Goal: Find specific page/section: Find specific page/section

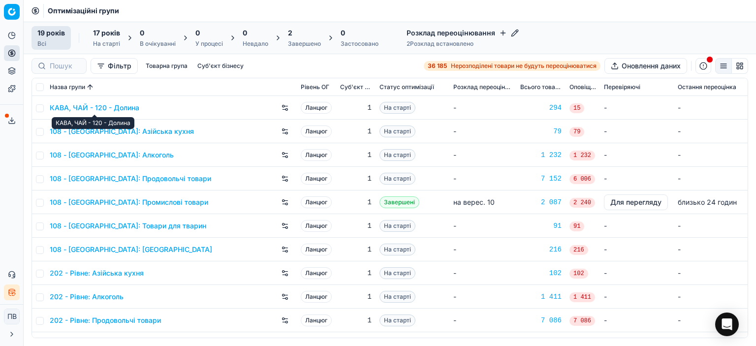
click at [121, 107] on font "КАВА, ЧАЙ - 120 - Долина" at bounding box center [95, 107] width 90 height 8
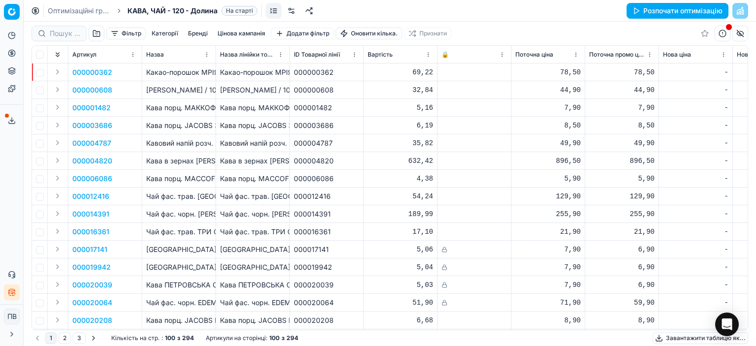
click at [245, 35] on font "Цінова кампанія" at bounding box center [242, 33] width 48 height 7
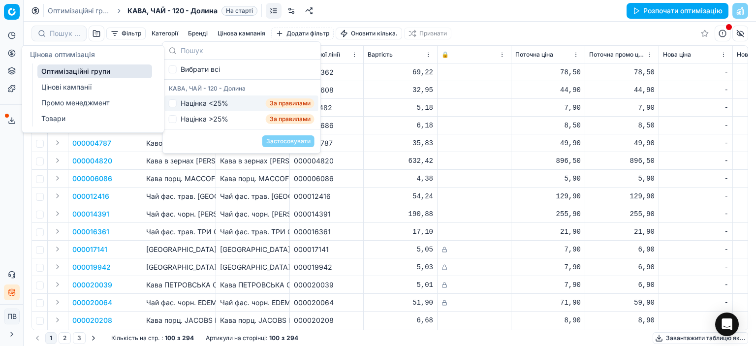
click at [90, 72] on font "Оптимізаційні групи" at bounding box center [75, 71] width 69 height 8
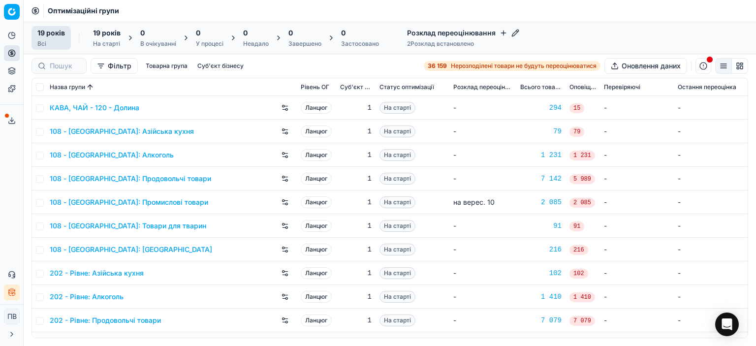
click at [475, 32] on font "Розклад переоцінювання" at bounding box center [451, 33] width 89 height 8
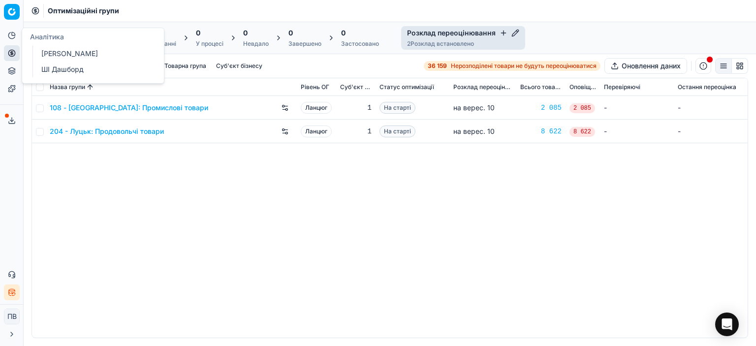
click at [10, 37] on icon at bounding box center [12, 36] width 8 height 8
click at [64, 53] on font "[PERSON_NAME]" at bounding box center [69, 53] width 57 height 8
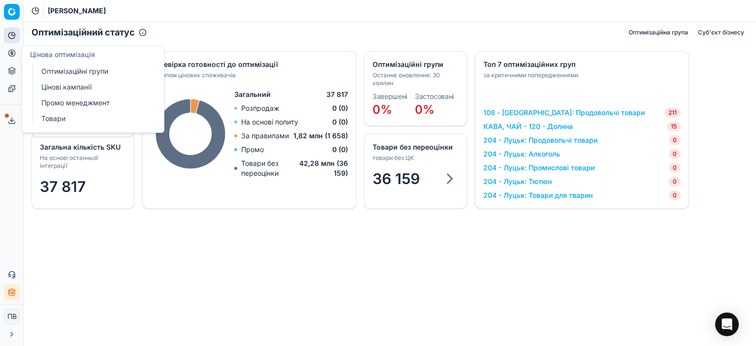
click at [14, 56] on circle at bounding box center [11, 53] width 6 height 6
click at [12, 71] on icon at bounding box center [12, 71] width 8 height 8
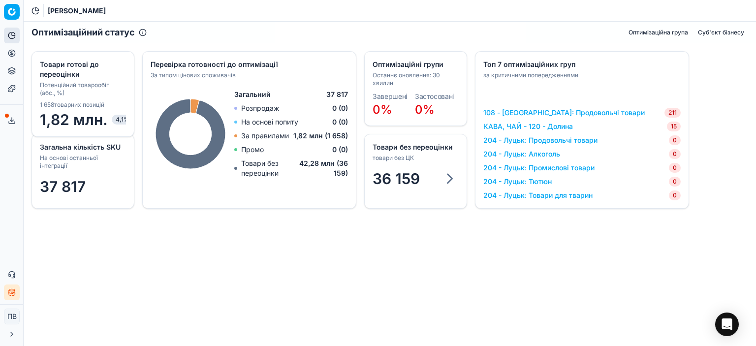
click at [343, 281] on div "Оптимізаційний статус Оптимізаційна група Суб'єкт бізнесу Загальна кількість SK…" at bounding box center [390, 184] width 733 height 324
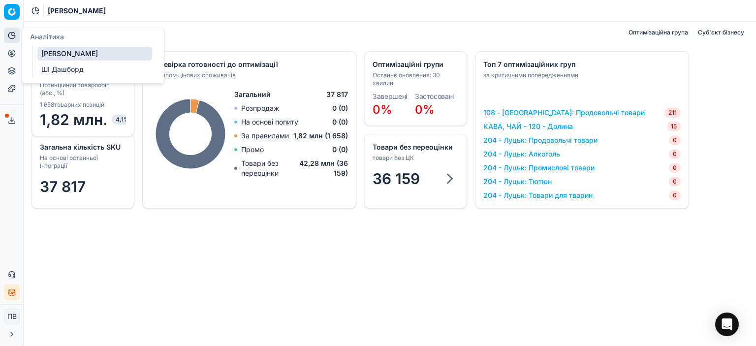
click at [65, 70] on font "ШІ Дашборд" at bounding box center [62, 69] width 42 height 8
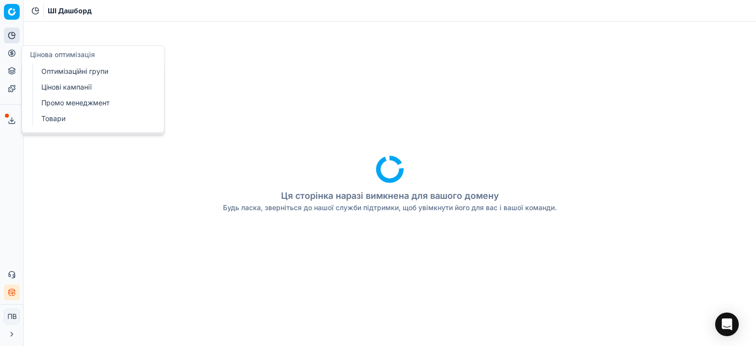
click at [9, 51] on icon at bounding box center [12, 53] width 8 height 8
click at [79, 72] on font "Оптимізаційні групи" at bounding box center [74, 71] width 67 height 8
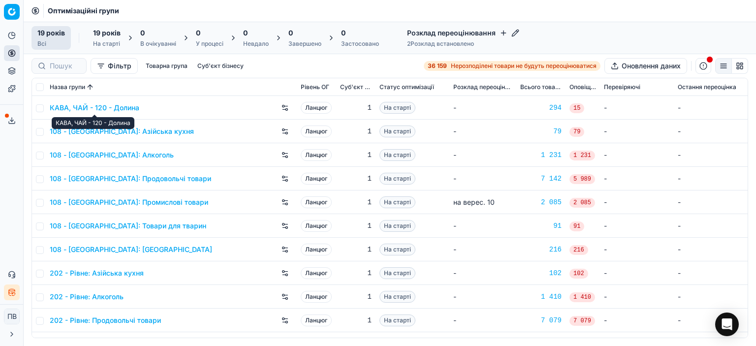
click at [73, 106] on font "КАВА, ЧАЙ - 120 - Долина" at bounding box center [95, 107] width 90 height 8
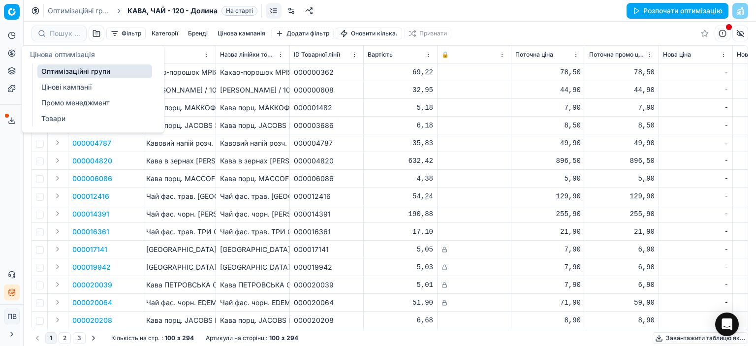
click at [77, 88] on font "Цінові кампанії" at bounding box center [66, 87] width 50 height 8
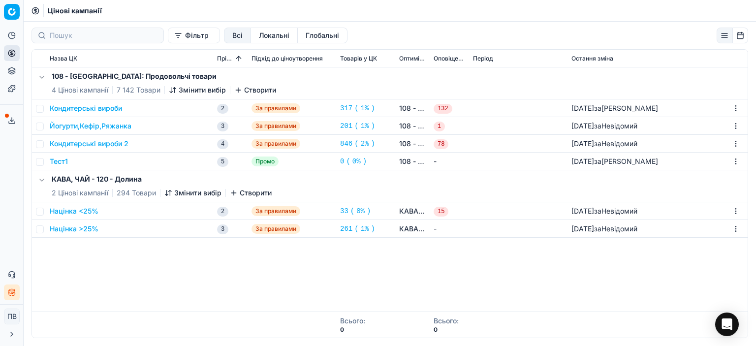
click at [79, 211] on font "Націнка <25%" at bounding box center [74, 211] width 49 height 8
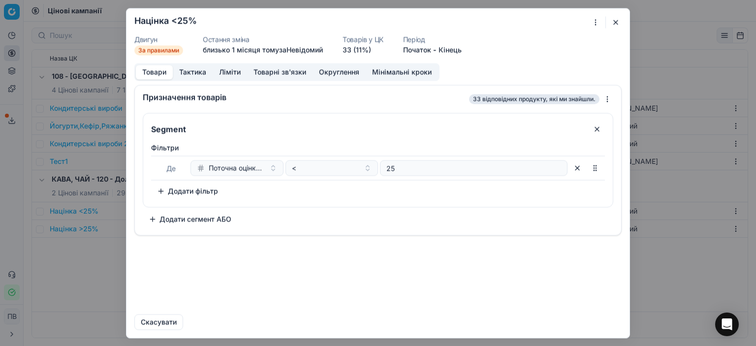
click at [181, 72] on font "Тактика" at bounding box center [192, 71] width 27 height 8
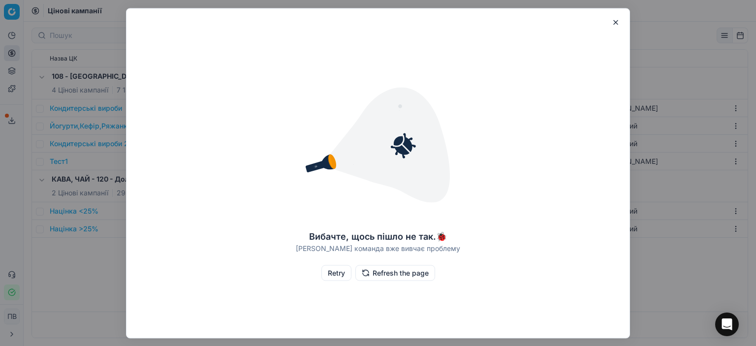
click at [617, 21] on button "button" at bounding box center [616, 22] width 12 height 12
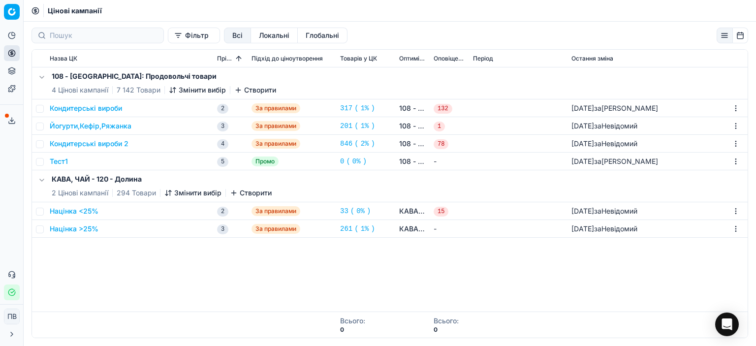
click at [75, 211] on font "Націнка <25%" at bounding box center [74, 211] width 49 height 8
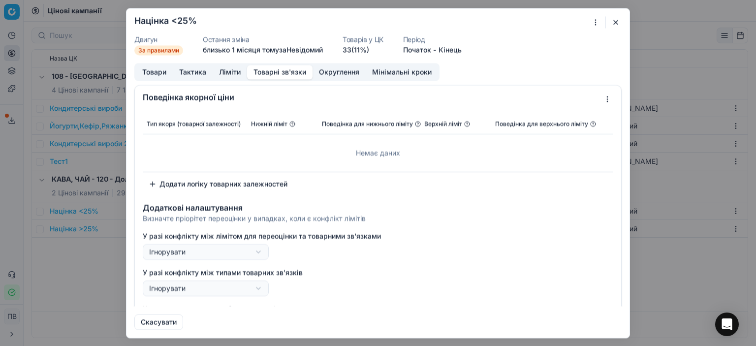
click at [266, 73] on button "Товарні зв'язки" at bounding box center [279, 72] width 65 height 14
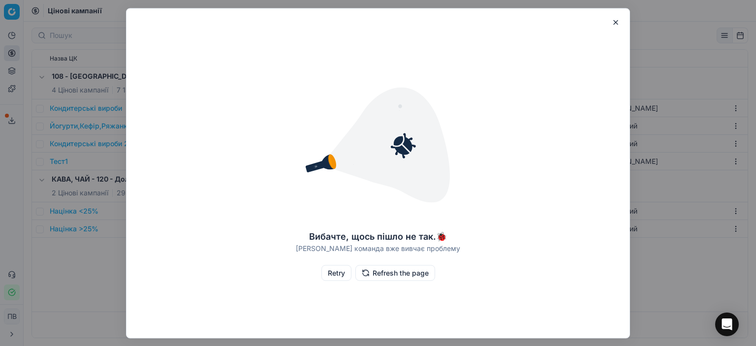
click at [616, 22] on button "button" at bounding box center [616, 22] width 12 height 12
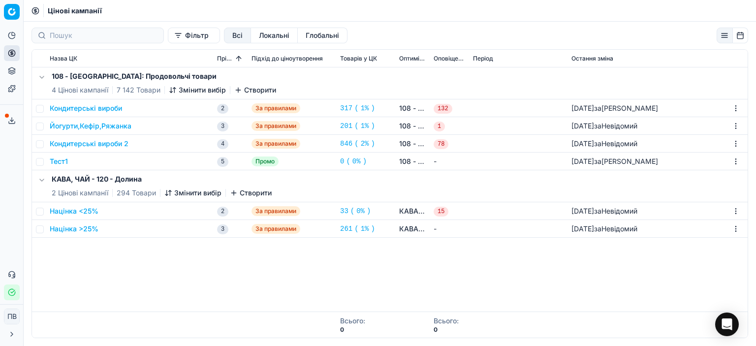
click at [77, 211] on font "Націнка <25%" at bounding box center [74, 211] width 49 height 8
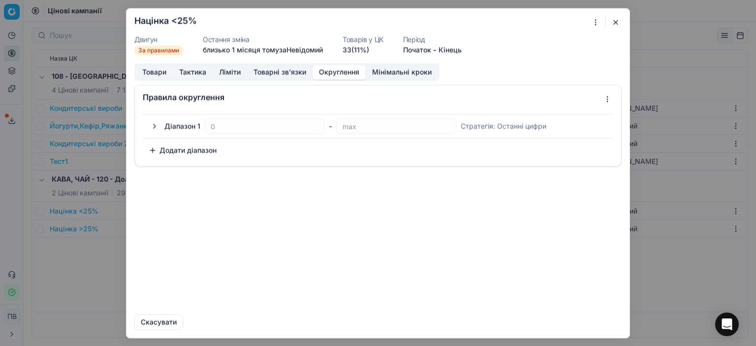
click at [335, 70] on button "Округлення" at bounding box center [339, 72] width 53 height 14
click at [153, 126] on button "button" at bounding box center [155, 126] width 12 height 12
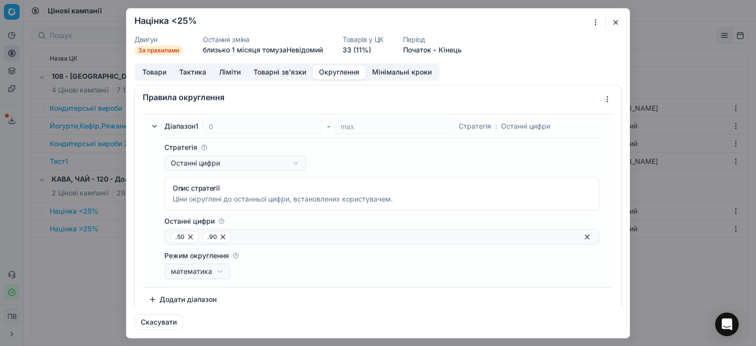
click at [154, 126] on button "button" at bounding box center [155, 126] width 12 height 12
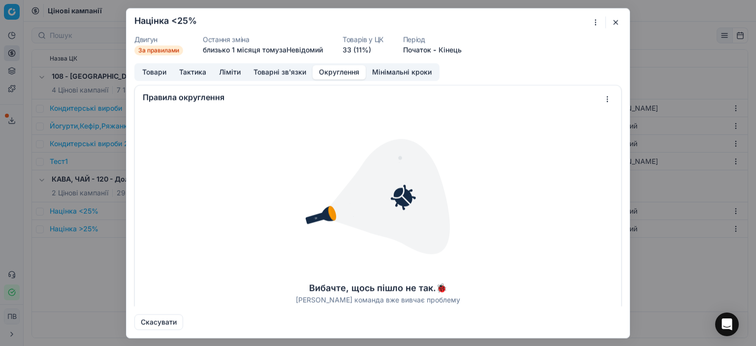
click at [615, 20] on button "button" at bounding box center [616, 22] width 12 height 12
